Goal: Task Accomplishment & Management: Complete application form

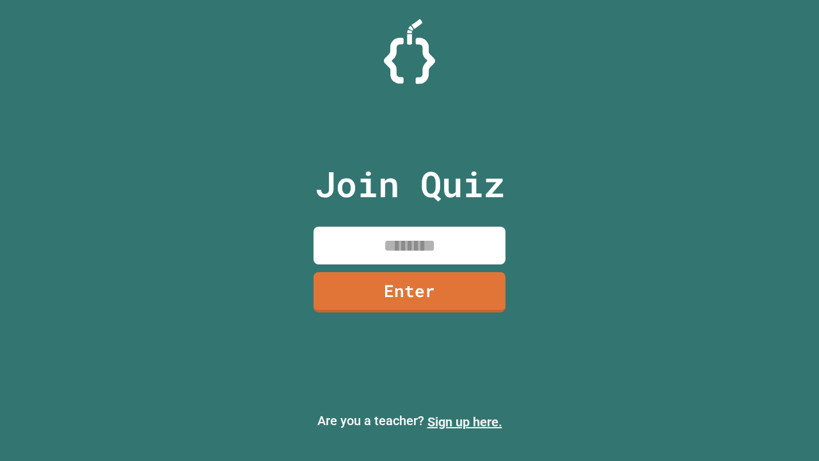
click at [465, 422] on link "Sign up here." at bounding box center [465, 421] width 75 height 15
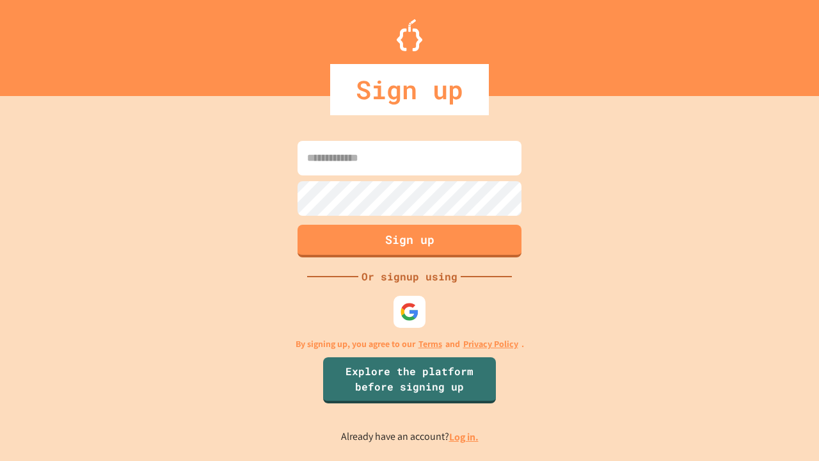
click at [465, 436] on link "Log in." at bounding box center [463, 436] width 29 height 13
